Goal: Task Accomplishment & Management: Use online tool/utility

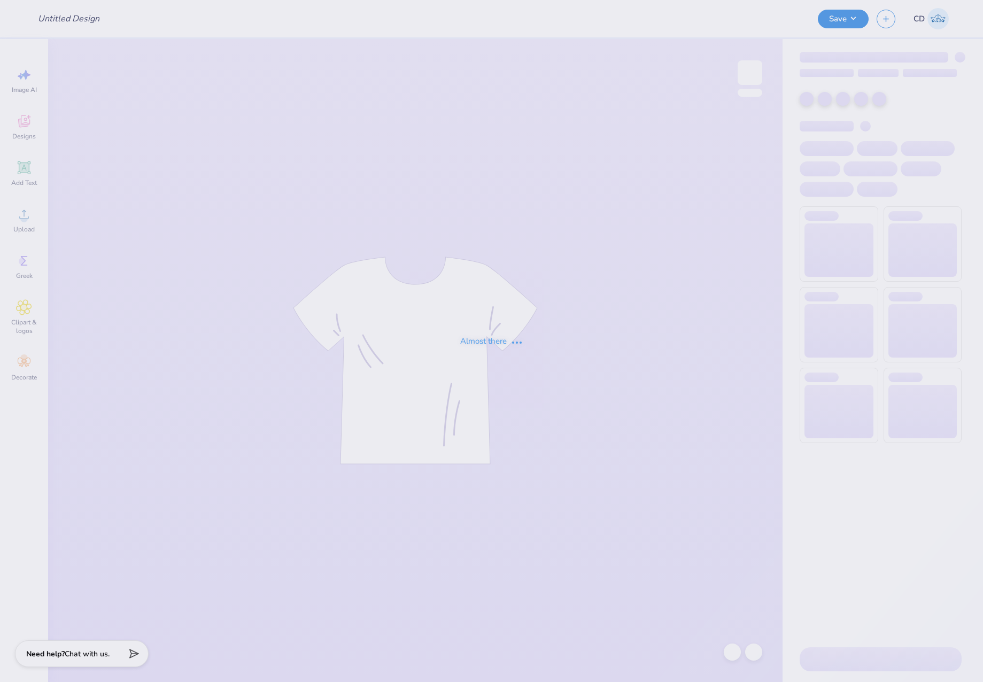
type input "Club Swim merch 2025"
type input "24"
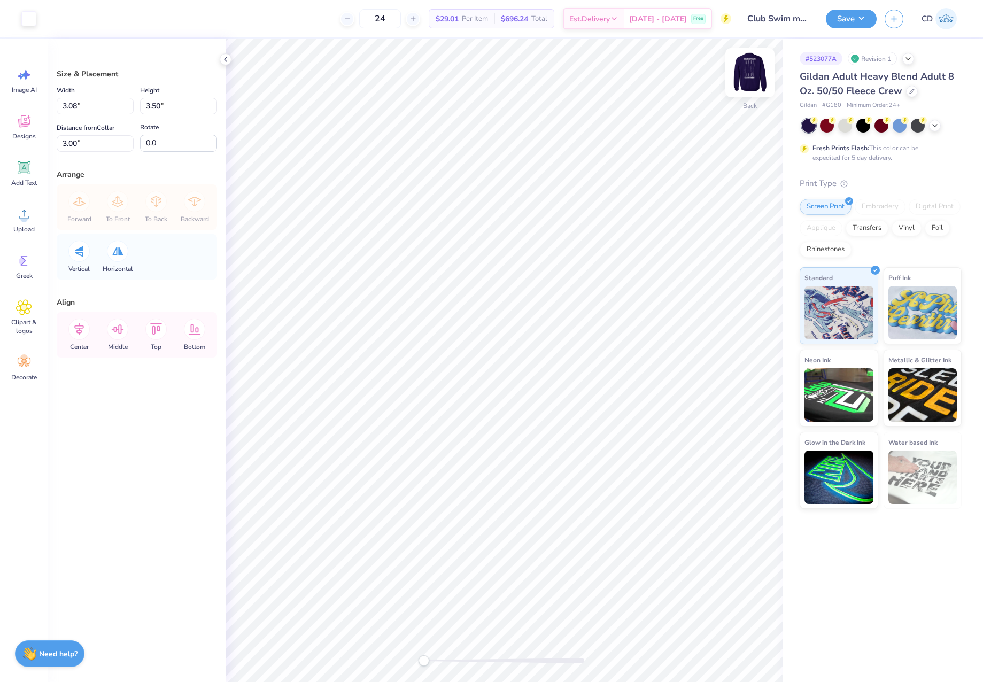
click at [747, 80] on img at bounding box center [750, 72] width 43 height 43
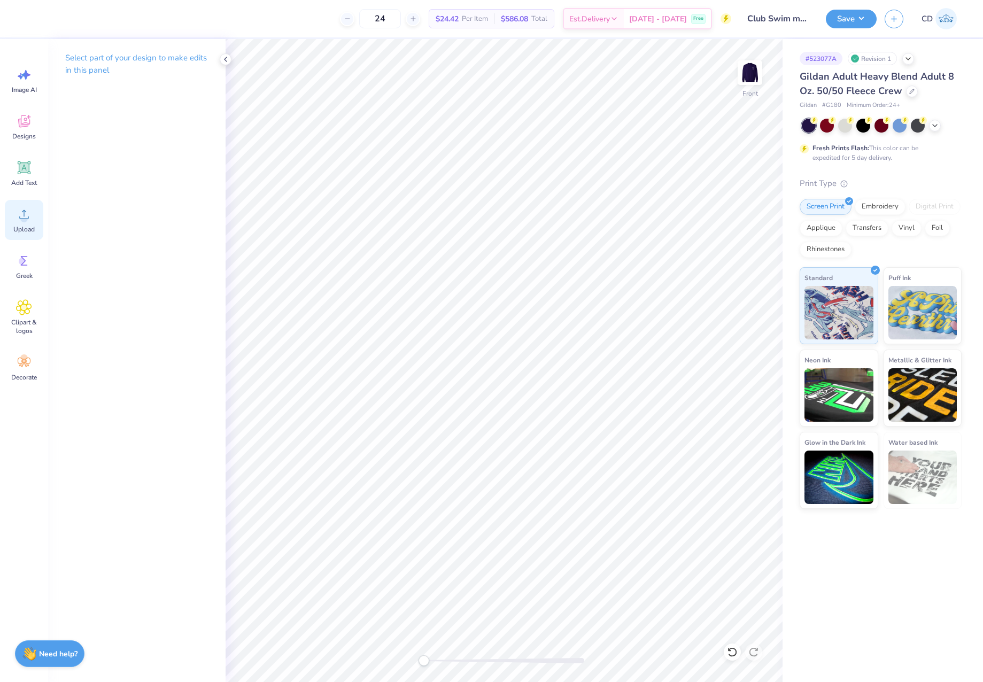
click at [24, 222] on div "Upload" at bounding box center [24, 220] width 38 height 40
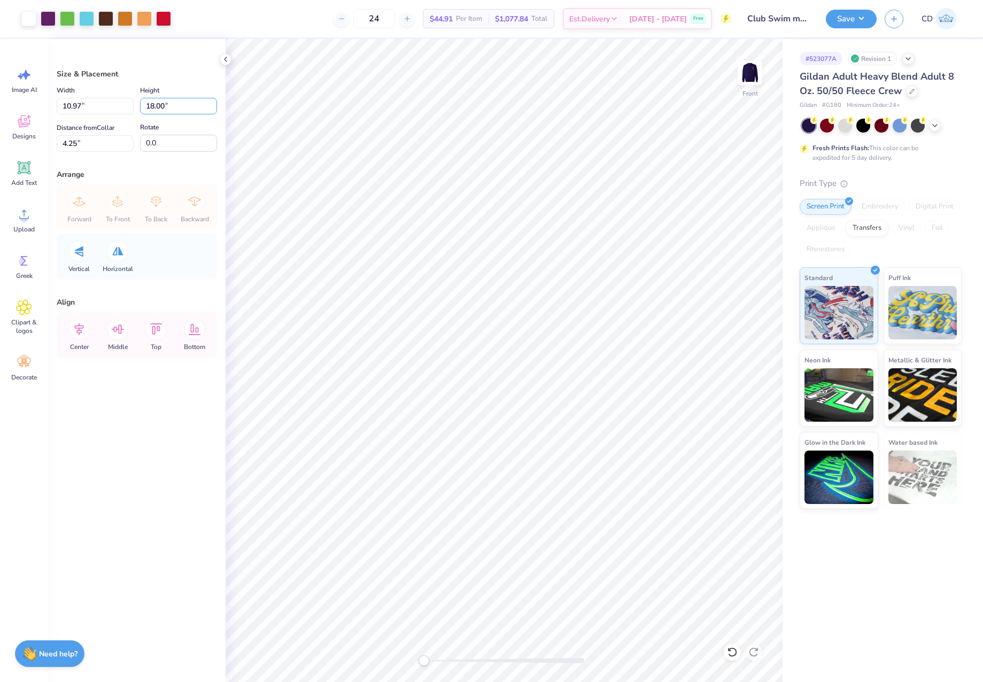
drag, startPoint x: 180, startPoint y: 104, endPoint x: 140, endPoint y: 104, distance: 40.1
click at [140, 104] on div "Width 10.97 10.97 " Height 18.00 18.00 "" at bounding box center [137, 99] width 160 height 30
type input "15"
type input "9.14"
type input "15.00"
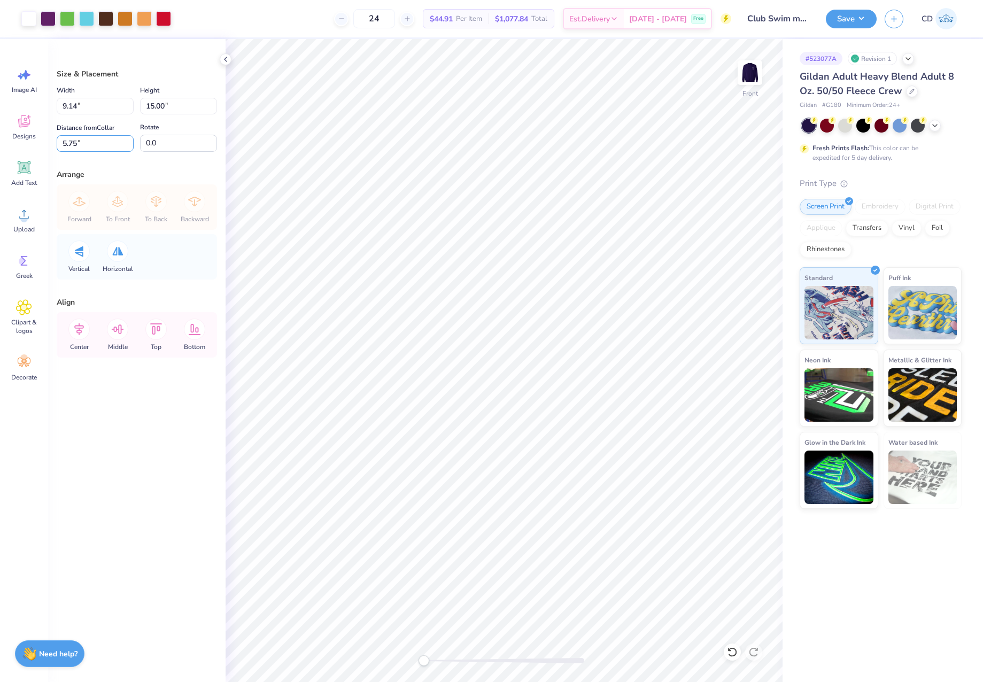
drag, startPoint x: 78, startPoint y: 138, endPoint x: 56, endPoint y: 138, distance: 21.9
click at [56, 138] on div "Size & Placement Width 9.14 9.14 " Height 15.00 15.00 " Distance from Collar 5.…" at bounding box center [137, 360] width 178 height 643
type input "3"
click at [849, 21] on button "Save" at bounding box center [851, 17] width 51 height 19
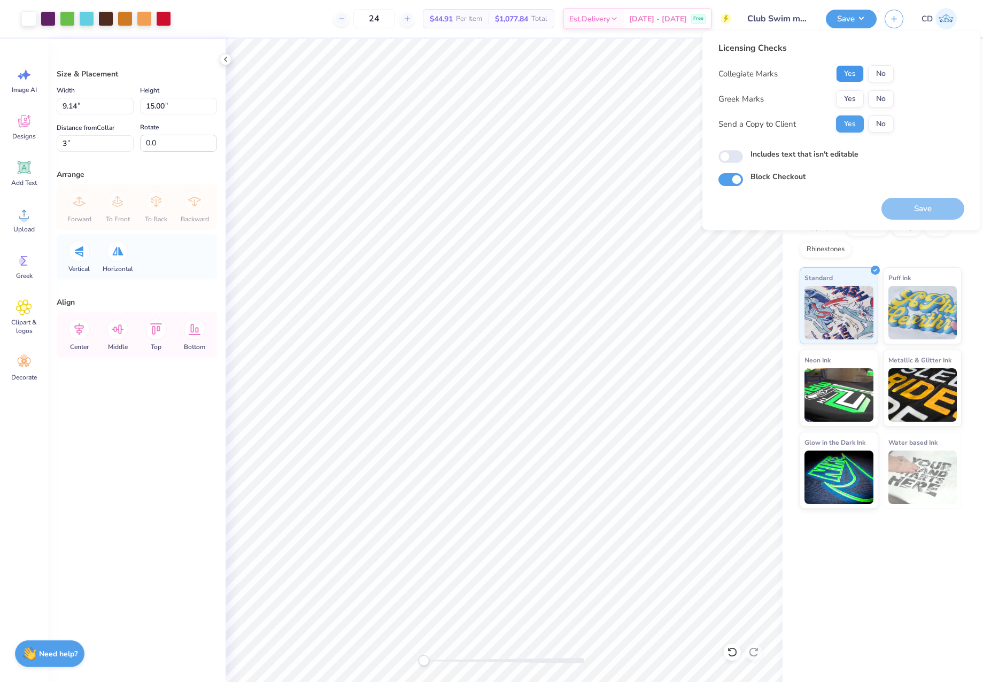
click at [847, 74] on button "Yes" at bounding box center [850, 73] width 28 height 17
click at [877, 96] on button "No" at bounding box center [881, 98] width 26 height 17
click at [727, 158] on input "Includes text that isn't editable" at bounding box center [731, 156] width 25 height 13
checkbox input "true"
click at [905, 204] on button "Save" at bounding box center [923, 209] width 83 height 22
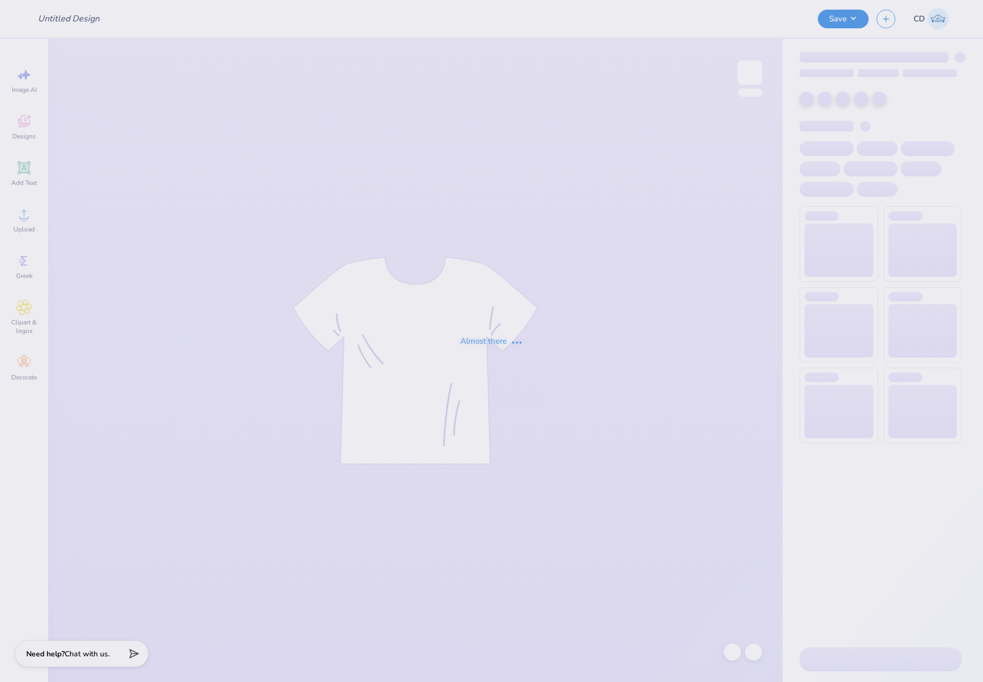
type input "SGPhi Sets"
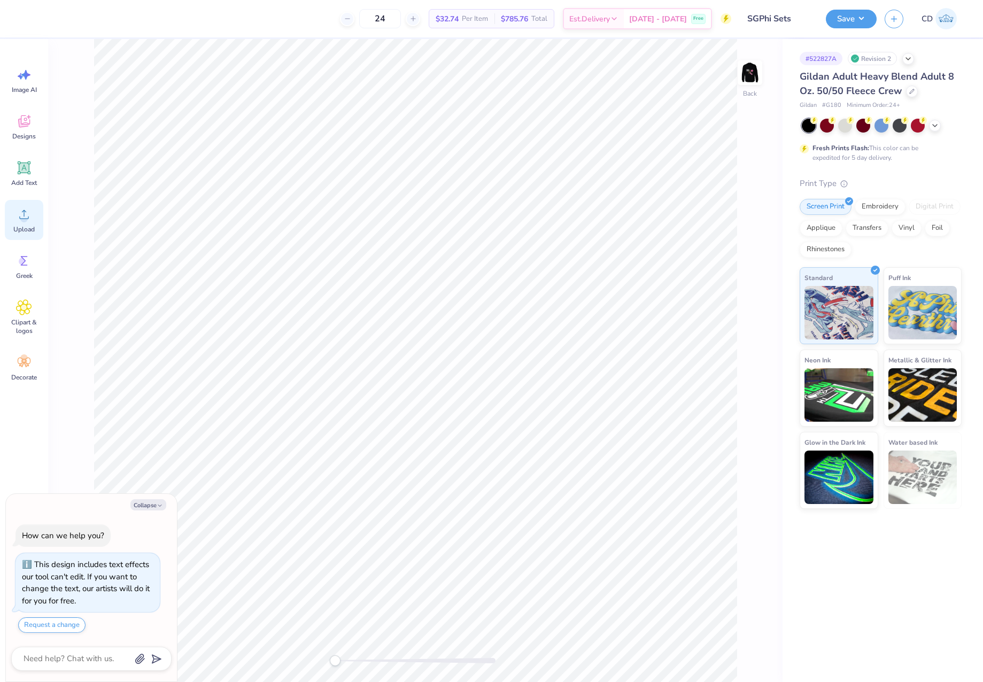
click at [24, 216] on icon at bounding box center [24, 214] width 10 height 9
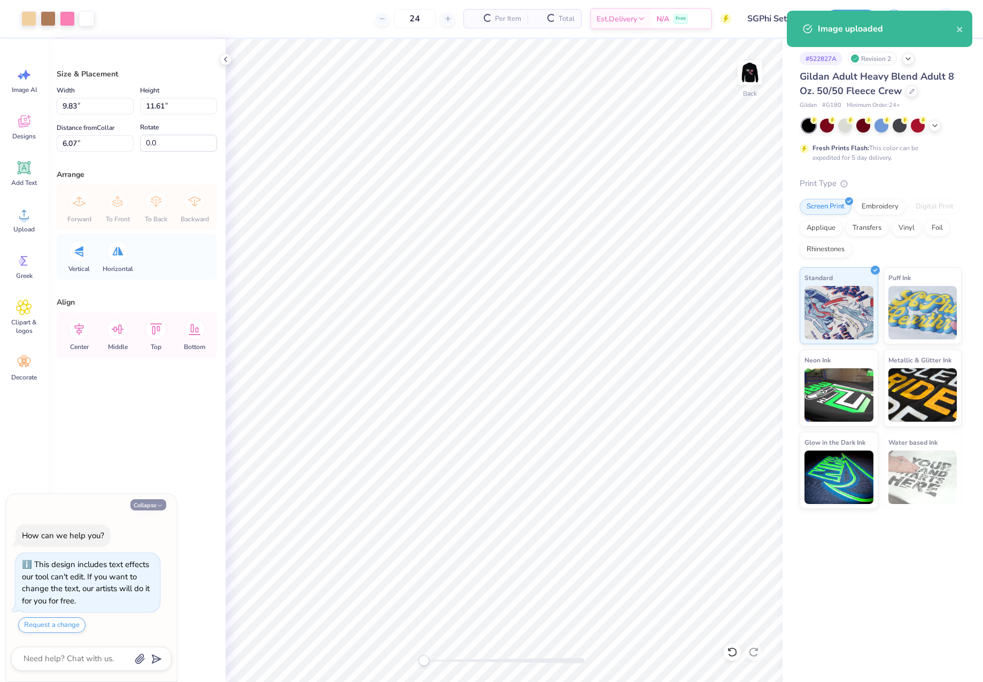
type textarea "x"
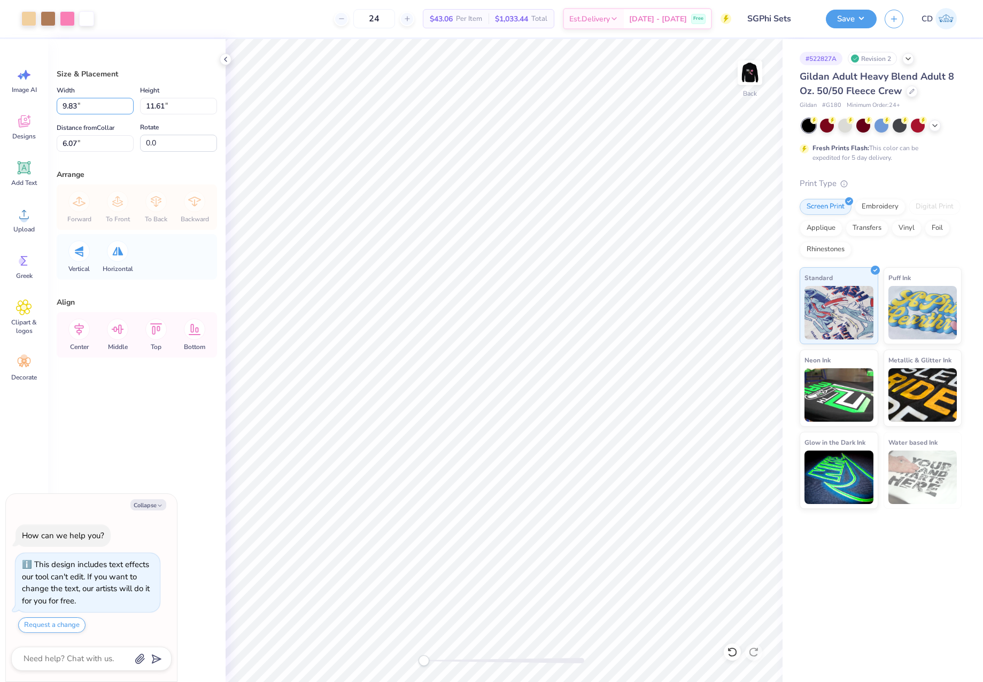
drag, startPoint x: 86, startPoint y: 106, endPoint x: 55, endPoint y: 104, distance: 31.6
click at [55, 104] on div "Size & Placement Width 9.83 9.83 " Height 11.61 11.61 " Distance from Collar 6.…" at bounding box center [137, 360] width 178 height 643
type input "5"
type textarea "x"
type input "5.00"
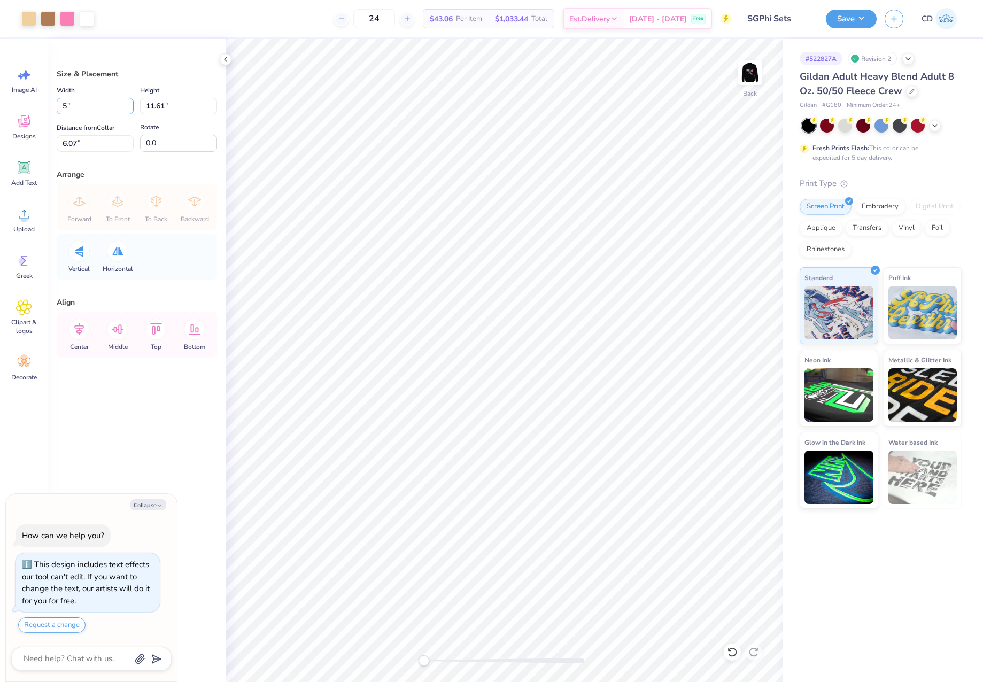
type input "5.91"
type input "8.92"
drag, startPoint x: 144, startPoint y: 105, endPoint x: 128, endPoint y: 105, distance: 16.6
click at [129, 105] on div "Width 5.00 5.00 " Height 5.91 5.91 "" at bounding box center [137, 99] width 160 height 30
type input "4"
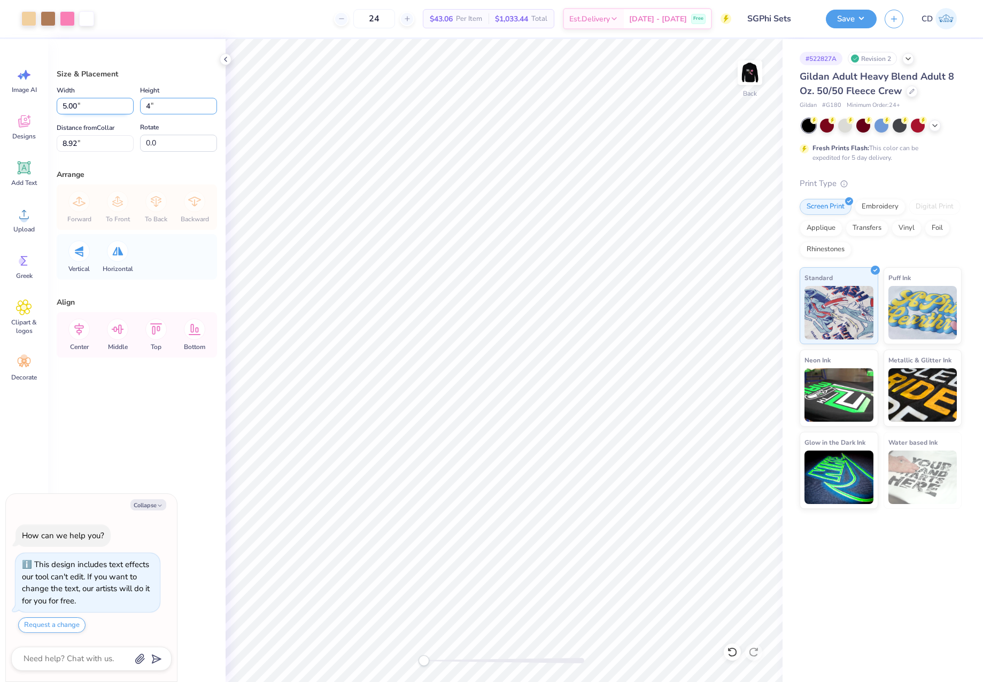
type textarea "x"
type input "3.39"
type input "4.00"
type input "9.87"
click at [751, 72] on img at bounding box center [750, 72] width 43 height 43
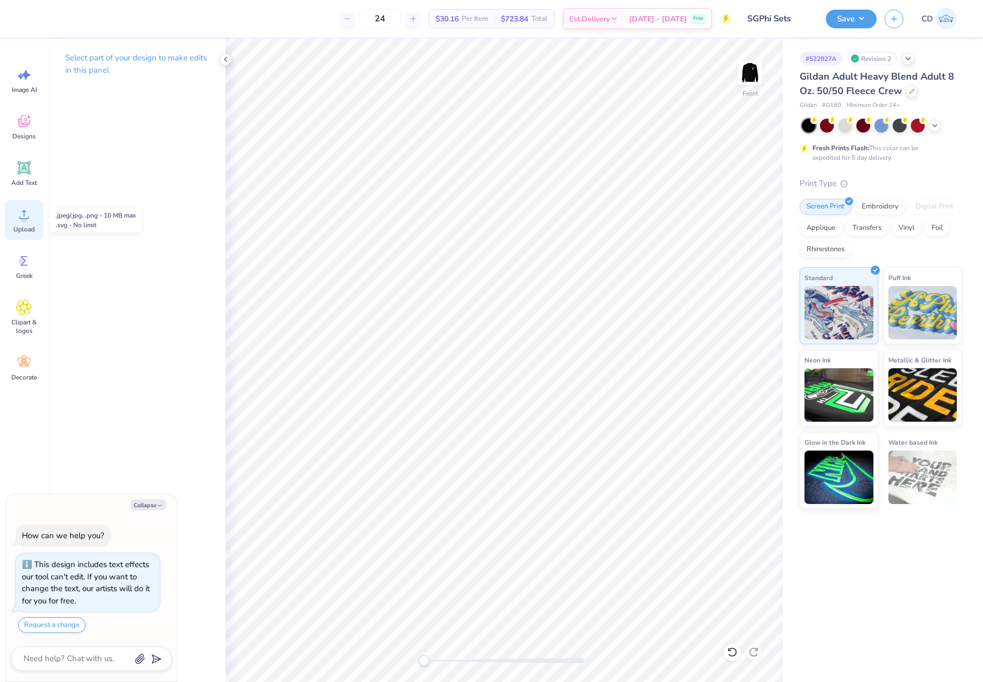
click at [28, 225] on span "Upload" at bounding box center [23, 229] width 21 height 9
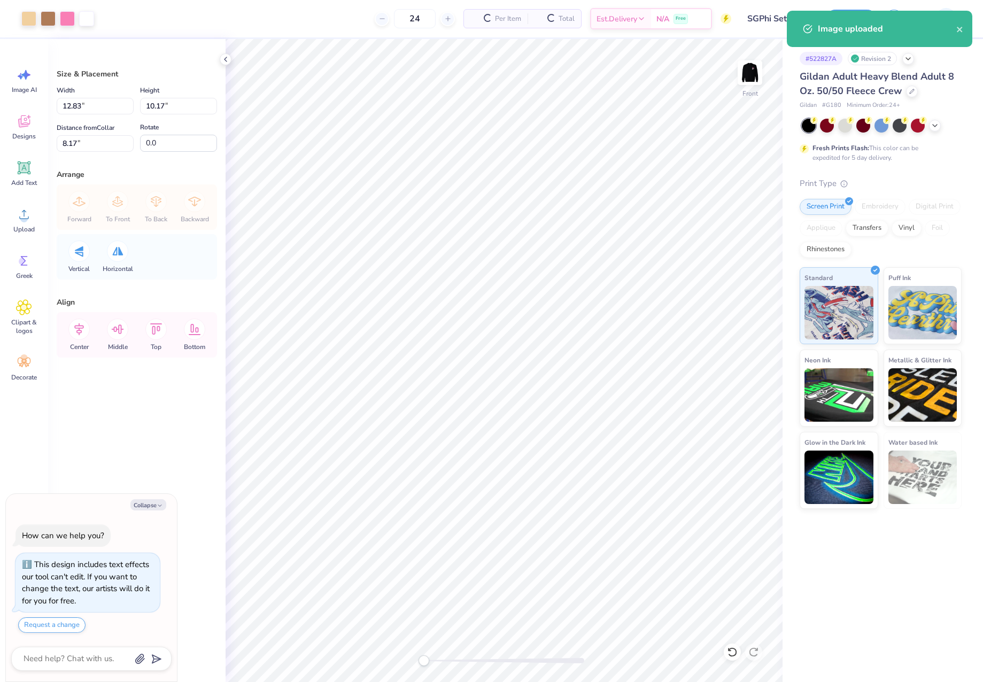
type textarea "x"
drag, startPoint x: 93, startPoint y: 103, endPoint x: 44, endPoint y: 100, distance: 49.3
click at [44, 100] on div "Art colors 24 $40.49 Per Item $971.76 Total Est. Delivery Oct 7 - 10 Free Desig…" at bounding box center [491, 341] width 983 height 682
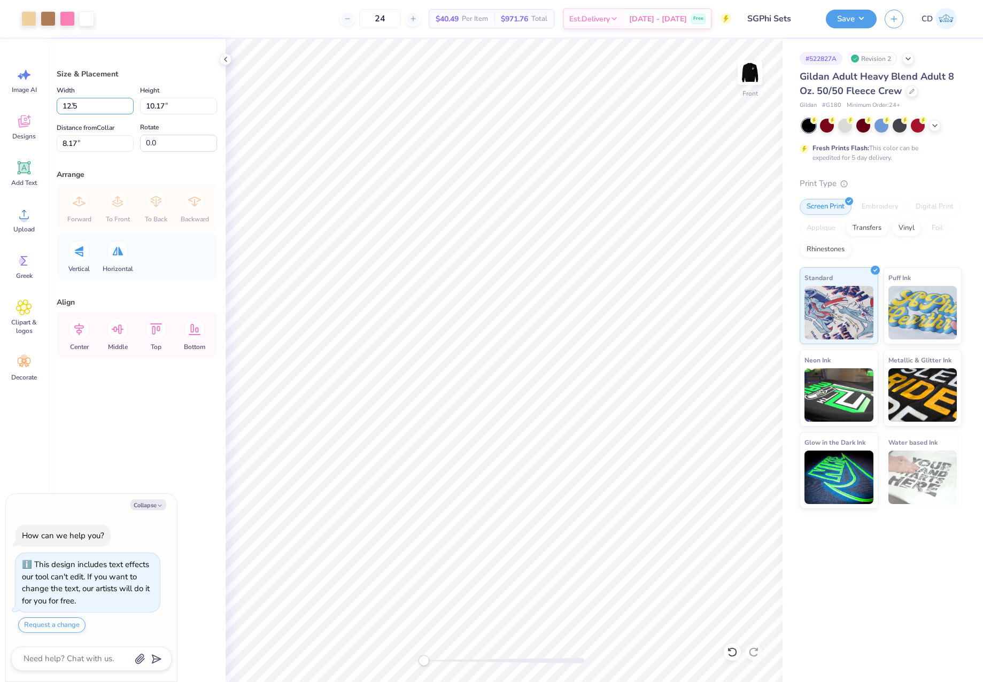
type input "12.5"
type textarea "x"
type input "12.50"
type input "9.91"
drag, startPoint x: 94, startPoint y: 146, endPoint x: 60, endPoint y: 144, distance: 33.7
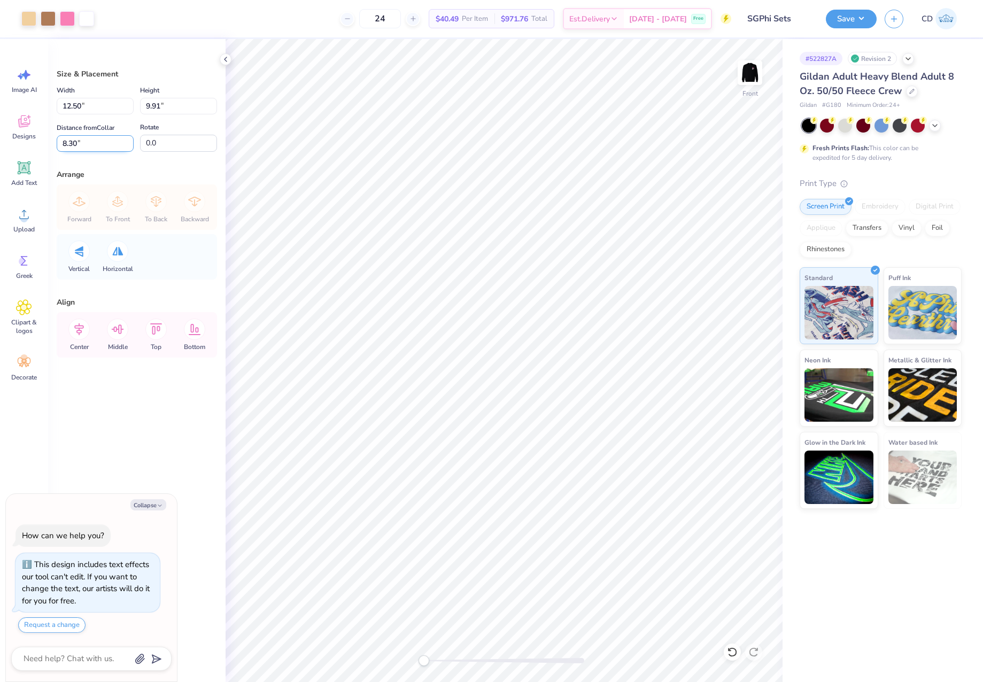
click at [60, 144] on input "8.30" at bounding box center [95, 143] width 77 height 17
type input "3"
type textarea "x"
drag, startPoint x: 80, startPoint y: 143, endPoint x: 58, endPoint y: 142, distance: 21.9
click at [58, 142] on input "3" at bounding box center [95, 143] width 77 height 17
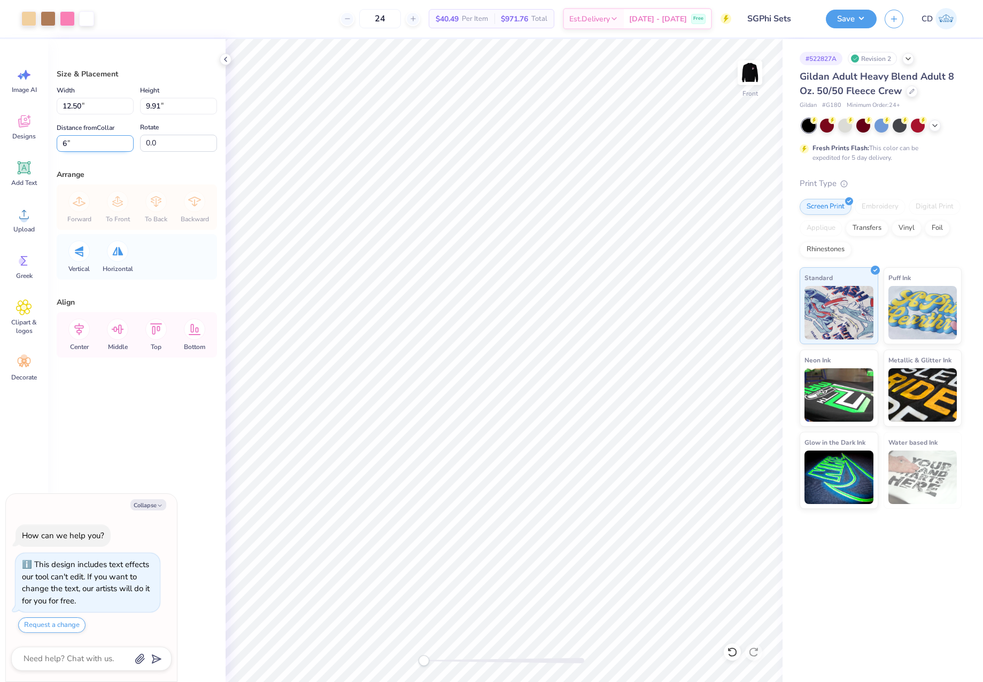
type input "6"
click at [61, 14] on div at bounding box center [67, 17] width 15 height 15
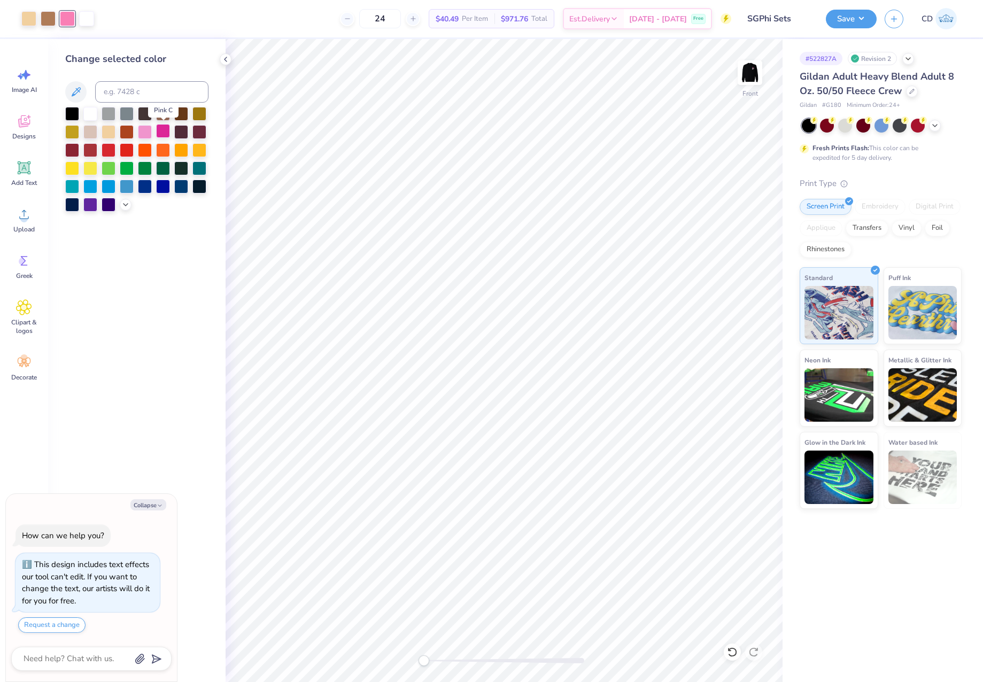
click at [157, 132] on div at bounding box center [163, 131] width 14 height 14
click at [749, 66] on img at bounding box center [750, 72] width 43 height 43
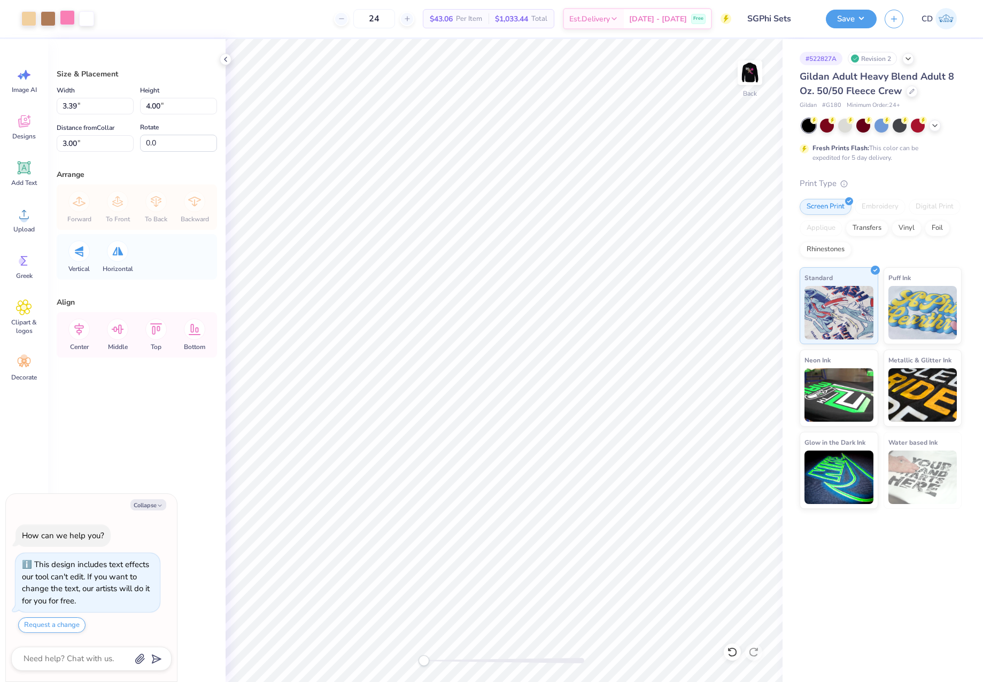
click at [67, 17] on div at bounding box center [67, 17] width 15 height 15
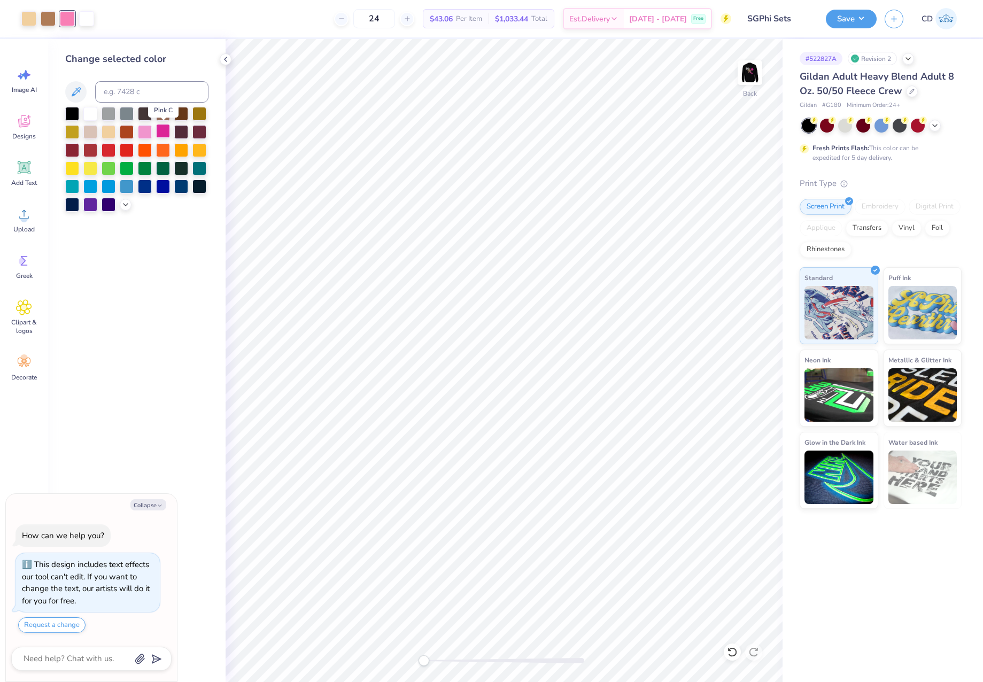
click at [159, 132] on div at bounding box center [163, 131] width 14 height 14
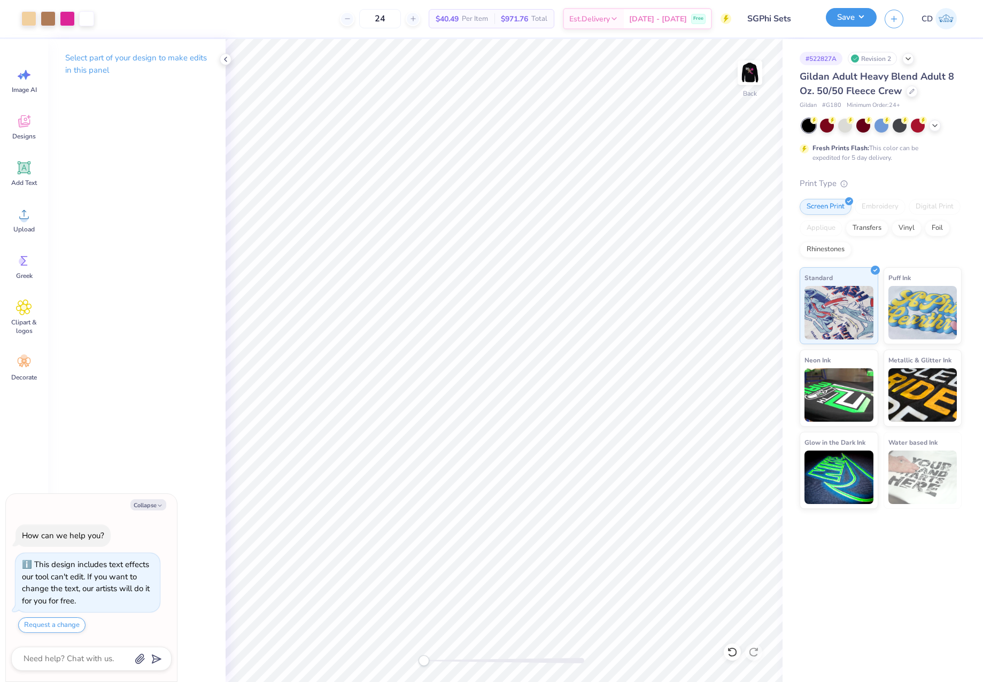
click at [837, 13] on button "Save" at bounding box center [851, 17] width 51 height 19
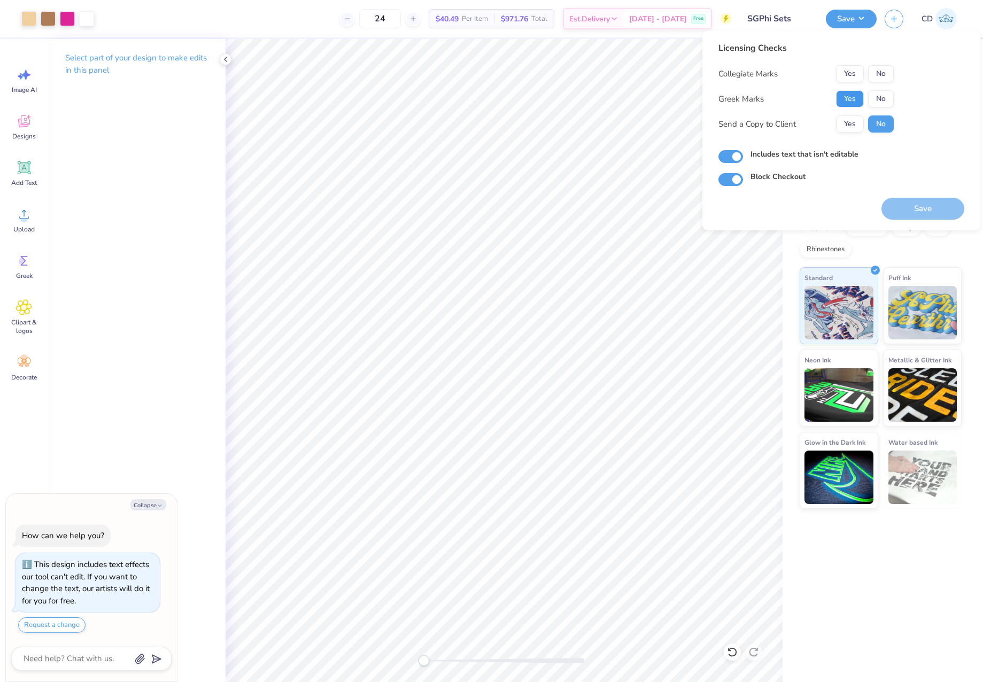
click at [847, 101] on button "Yes" at bounding box center [850, 98] width 28 height 17
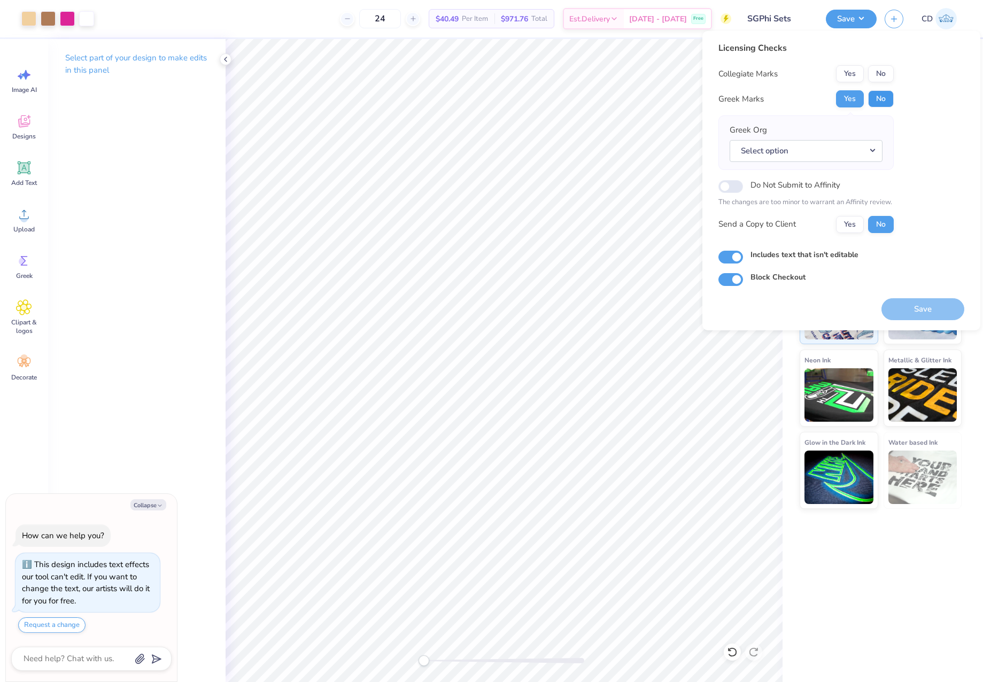
click at [881, 90] on button "No" at bounding box center [881, 98] width 26 height 17
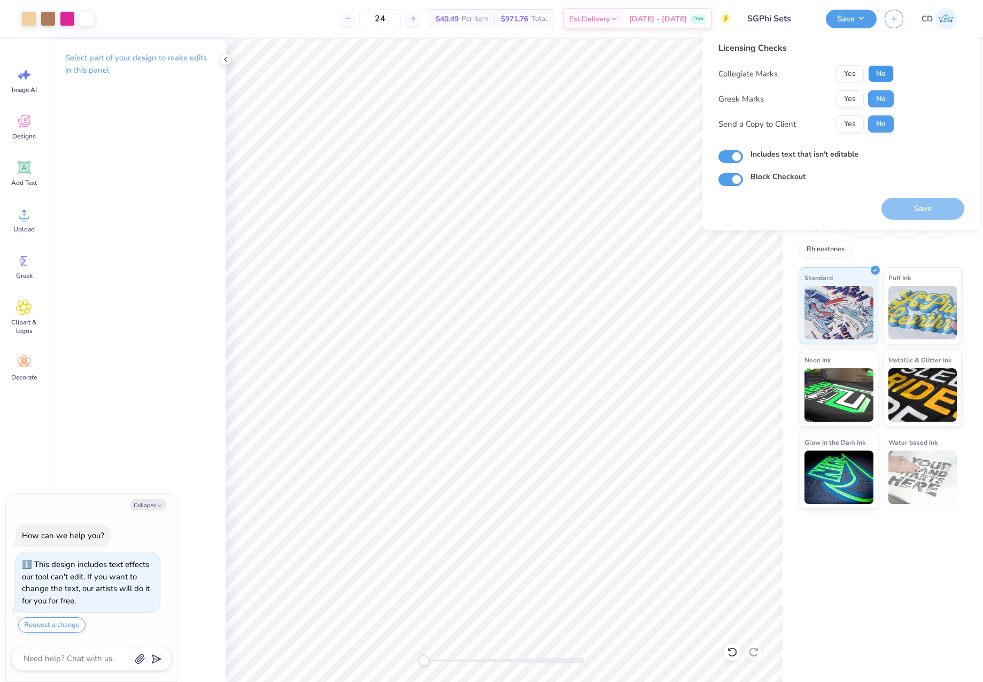
click at [877, 73] on button "No" at bounding box center [881, 73] width 26 height 17
click at [924, 217] on button "Save" at bounding box center [923, 209] width 83 height 22
type textarea "x"
